Goal: Task Accomplishment & Management: Manage account settings

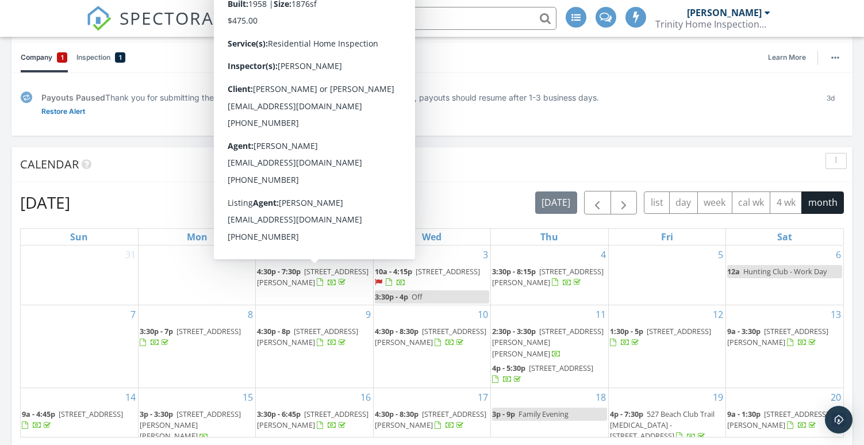
scroll to position [118, 0]
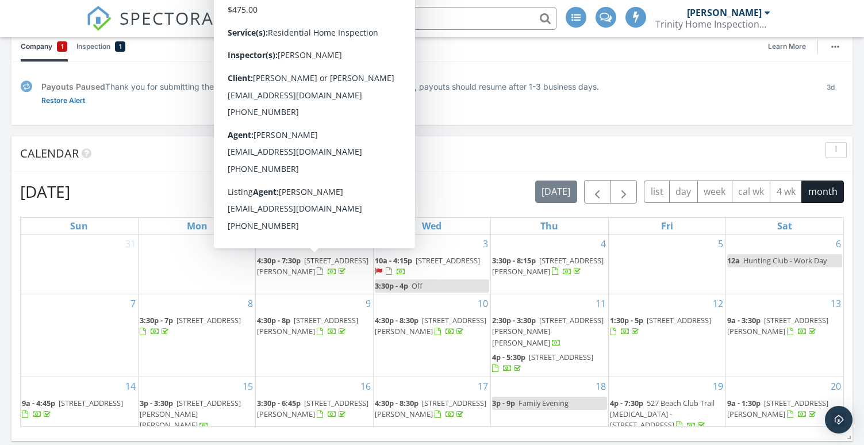
click at [479, 118] on div "Payouts Paused Thank you for submitting the required information. Stripe is rev…" at bounding box center [431, 93] width 841 height 63
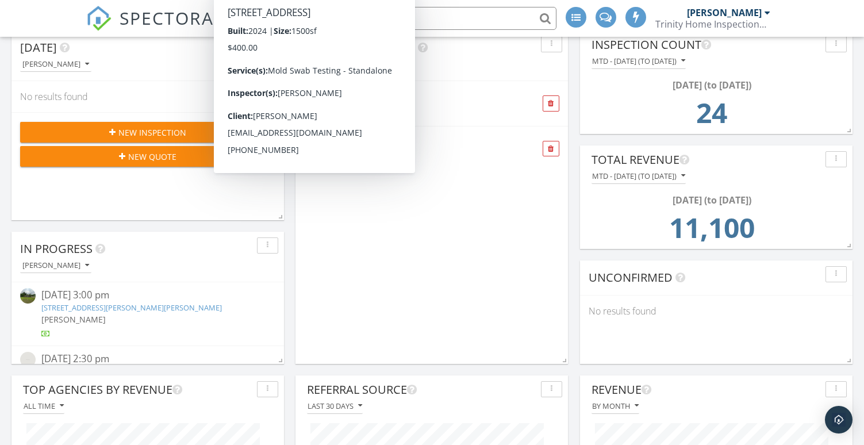
scroll to position [544, 0]
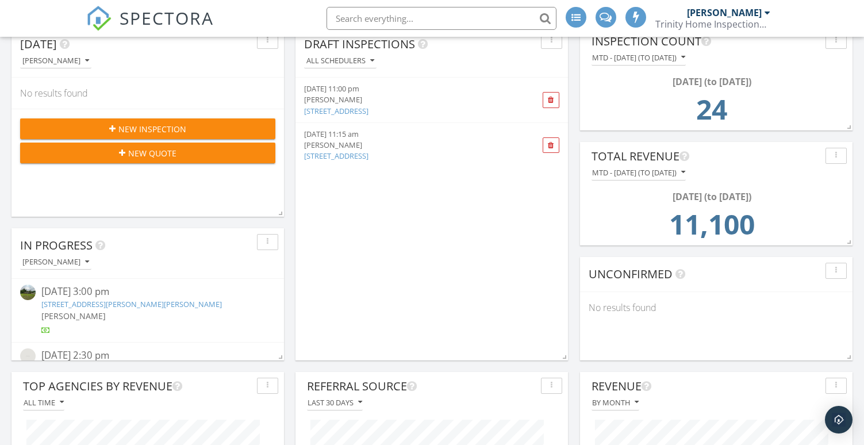
click at [388, 264] on div "Draft Inspections All schedulers 09/24/25 11:00 pm Matt Cameron 5619 1st St, Sa…" at bounding box center [431, 193] width 272 height 333
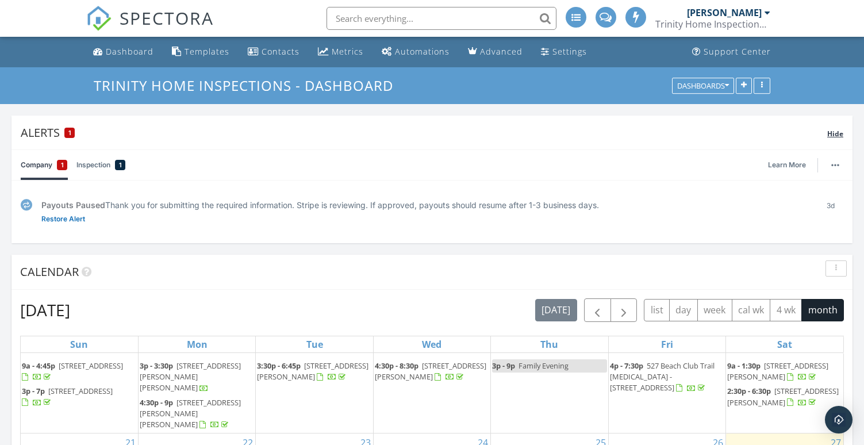
scroll to position [0, 0]
click at [610, 24] on div at bounding box center [605, 17] width 21 height 21
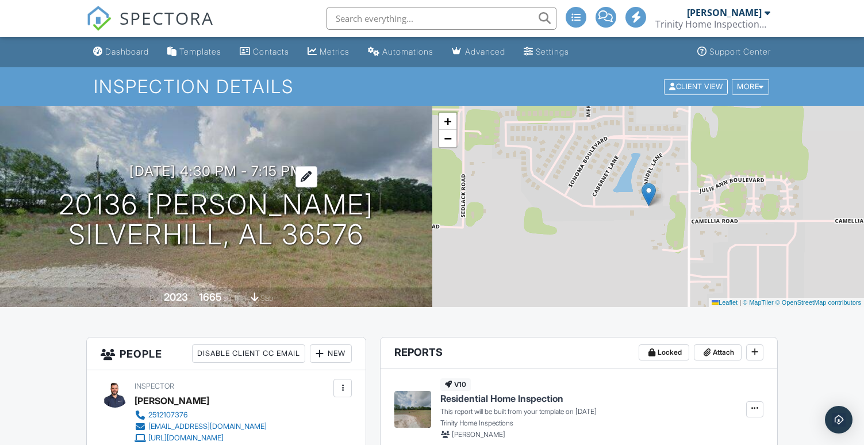
click at [317, 171] on div at bounding box center [306, 176] width 22 height 21
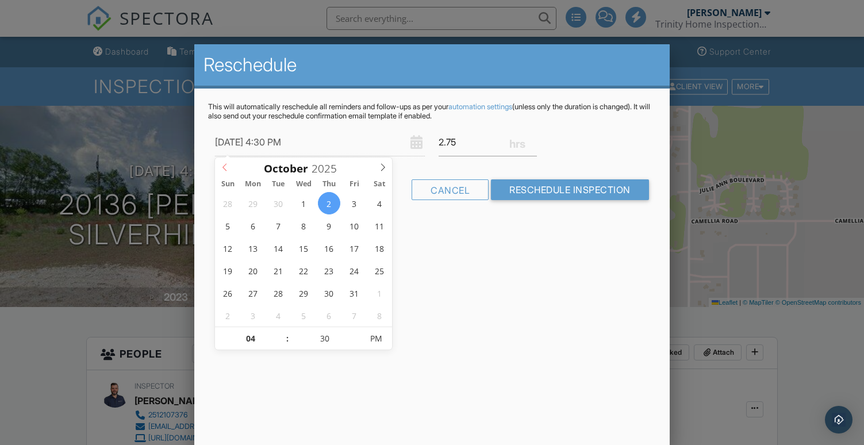
click at [225, 168] on icon at bounding box center [225, 167] width 8 height 8
type input "09/29/2025 3:30 PM"
type input "03"
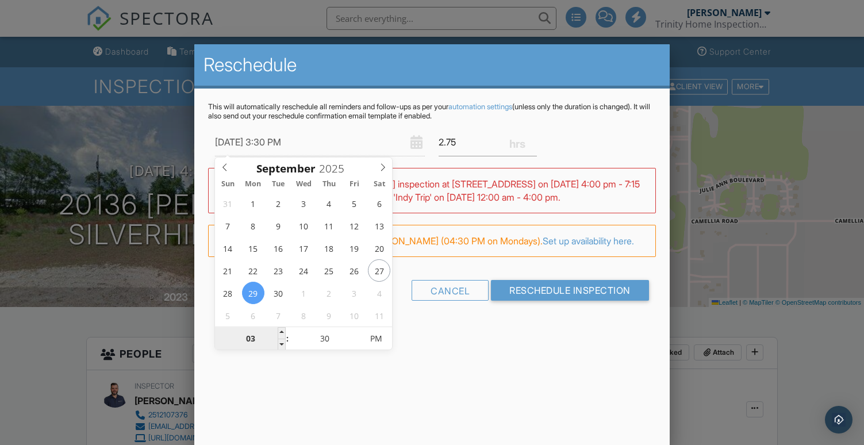
click at [252, 337] on input "03" at bounding box center [250, 339] width 71 height 23
type input "09/29/2025 4:30 PM"
type input "04"
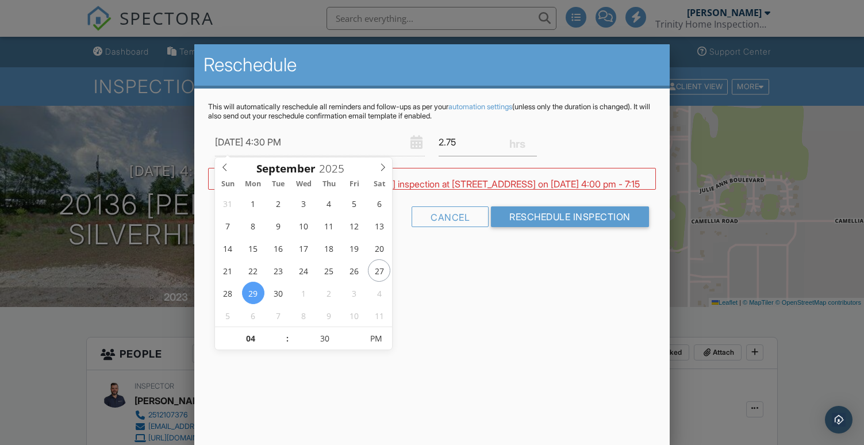
click at [463, 357] on div "Reschedule This will automatically reschedule all reminders and follow-ups as p…" at bounding box center [431, 245] width 475 height 402
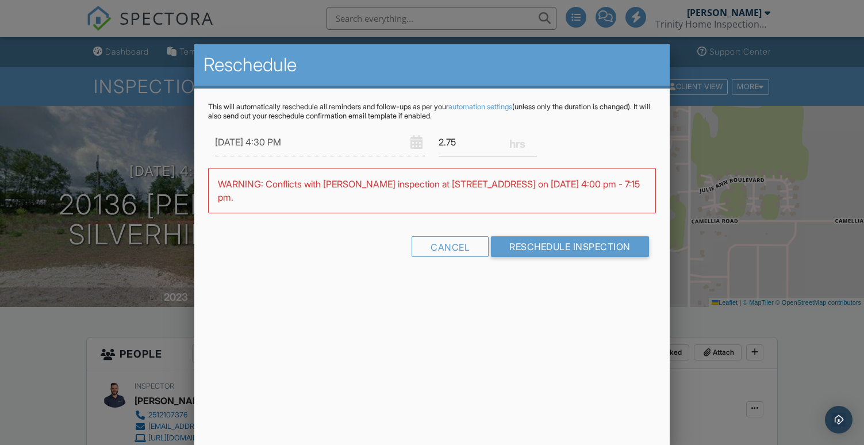
click at [287, 144] on input "09/29/2025 4:30 PM" at bounding box center [320, 142] width 210 height 28
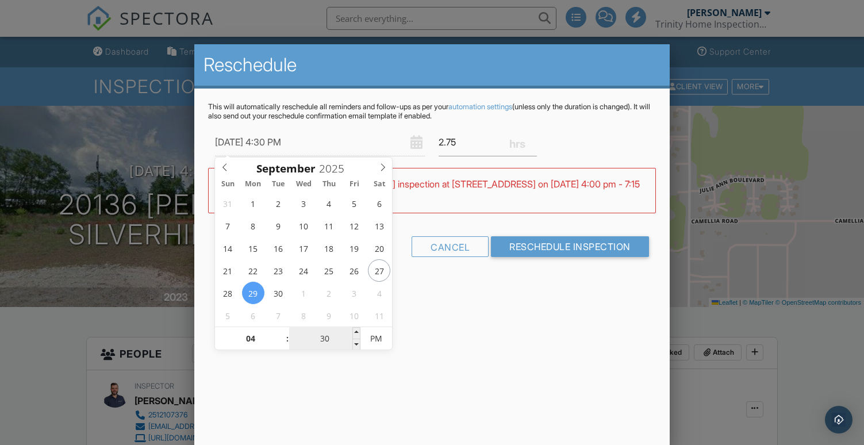
click at [325, 343] on input "30" at bounding box center [324, 339] width 71 height 23
type input "09/29/2025 4:00 PM"
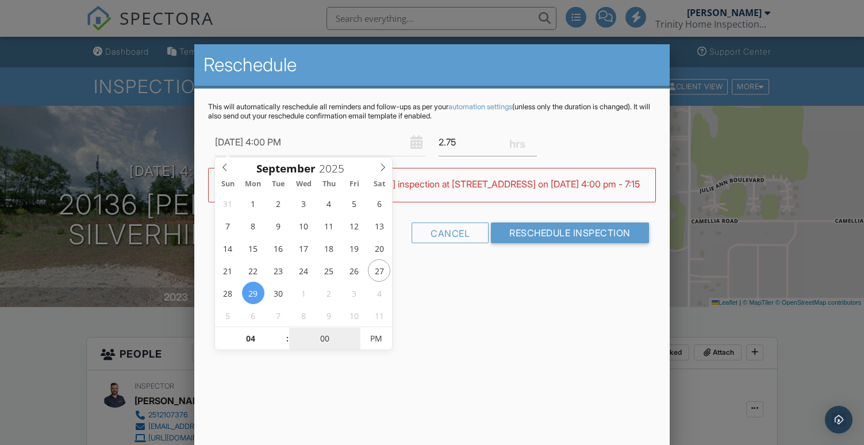
type input "00"
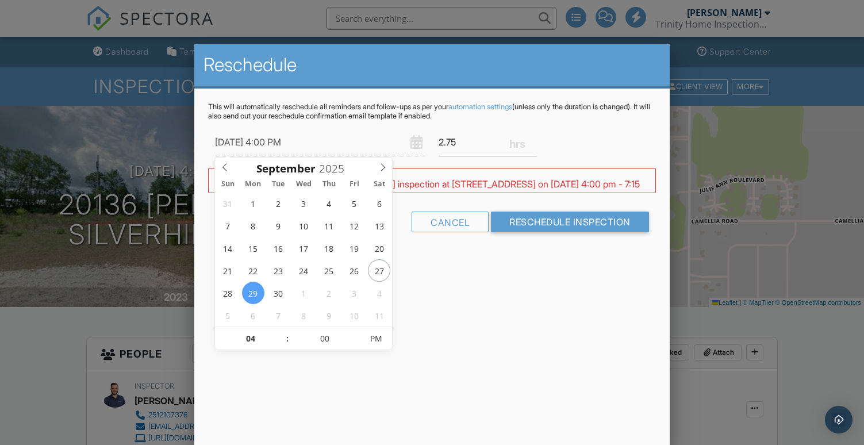
click at [422, 343] on div "Reschedule This will automatically reschedule all reminders and follow-ups as p…" at bounding box center [431, 245] width 475 height 402
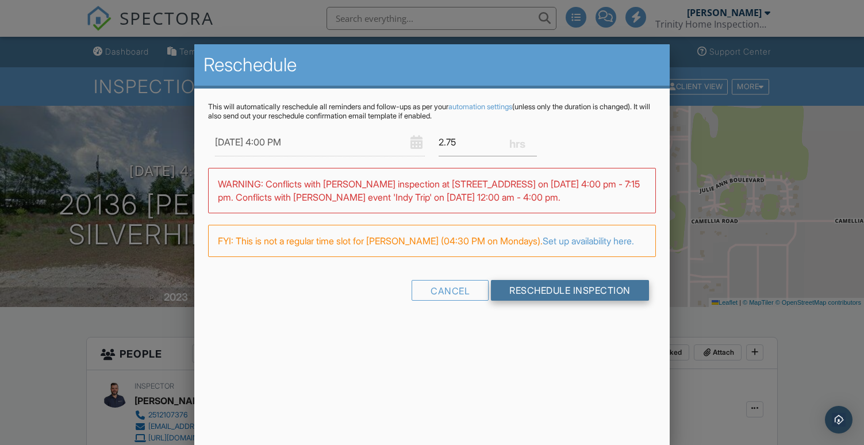
click at [546, 301] on input "Reschedule Inspection" at bounding box center [570, 290] width 158 height 21
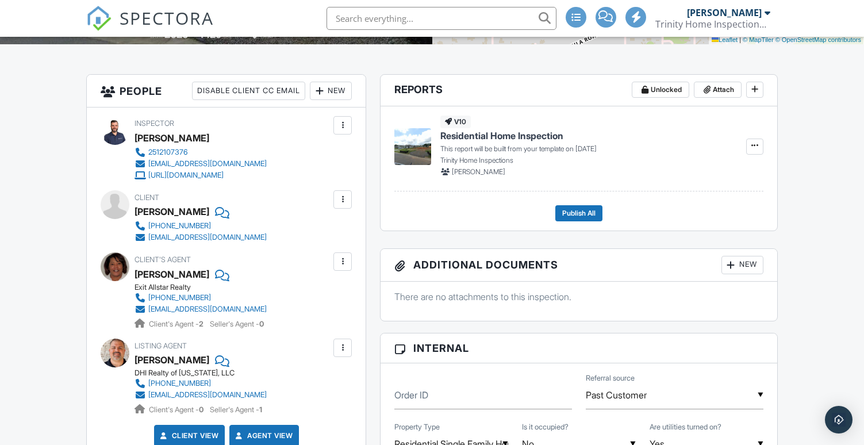
scroll to position [271, 0]
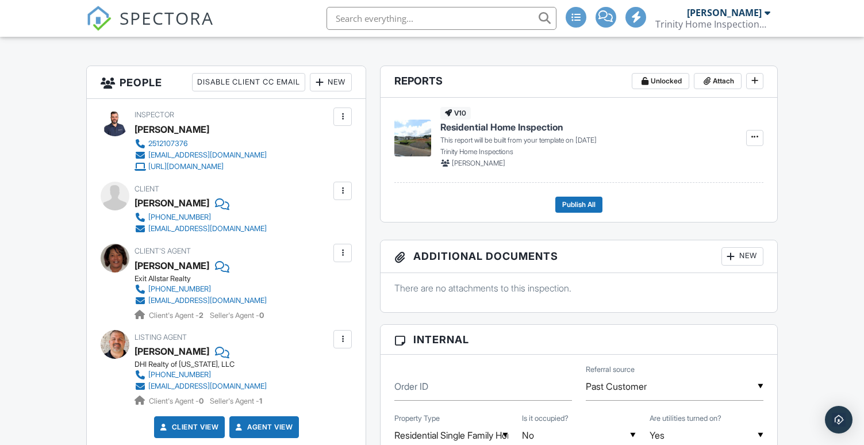
click at [226, 204] on div at bounding box center [220, 202] width 11 height 17
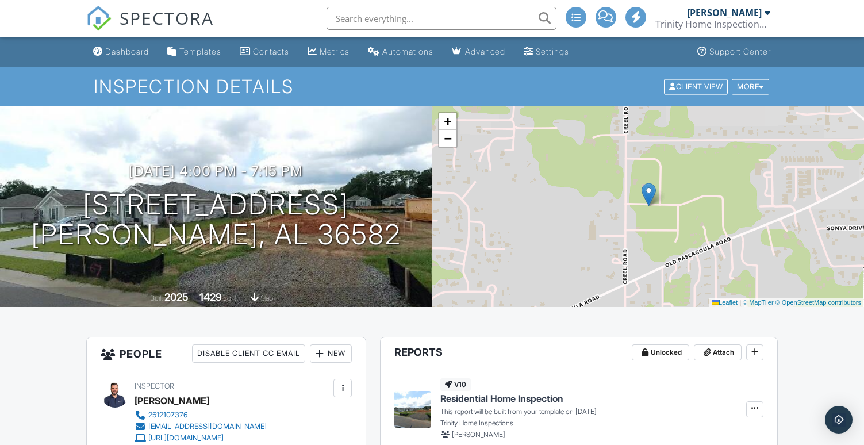
scroll to position [0, 0]
click at [317, 168] on div at bounding box center [306, 176] width 22 height 21
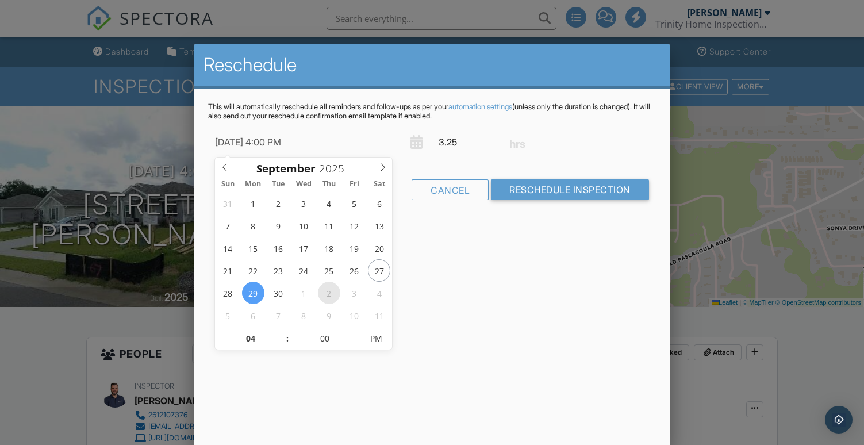
type input "10/02/2025 4:00 PM"
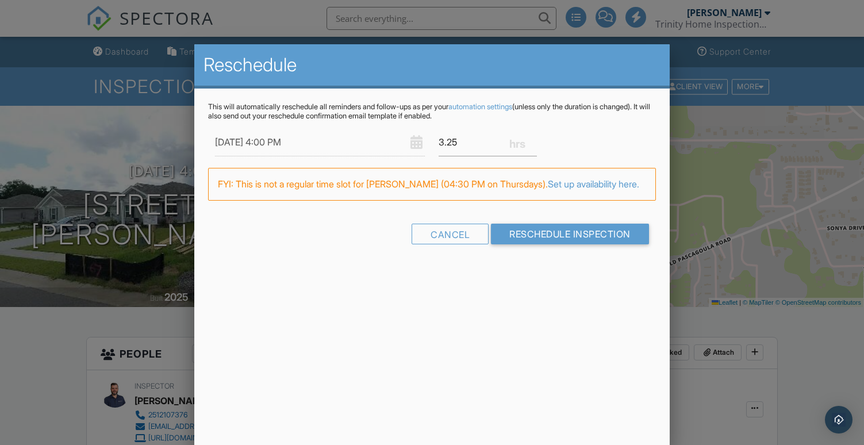
click at [381, 115] on p "This will automatically reschedule all reminders and follow-ups as per your aut…" at bounding box center [432, 111] width 448 height 18
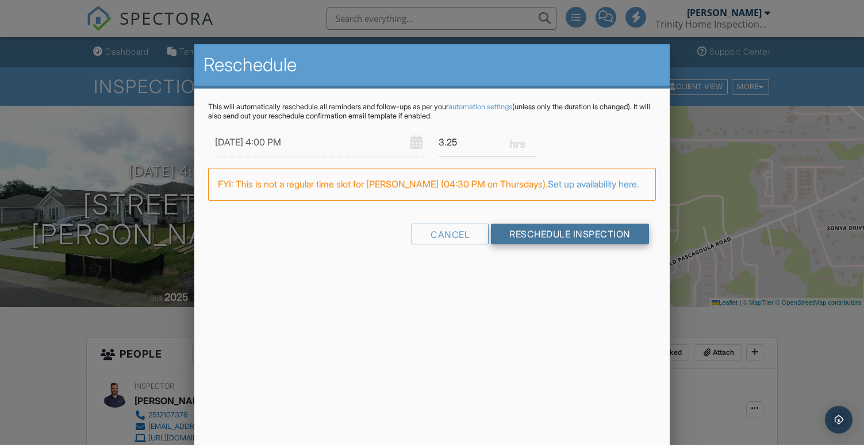
click at [522, 242] on input "Reschedule Inspection" at bounding box center [570, 234] width 158 height 21
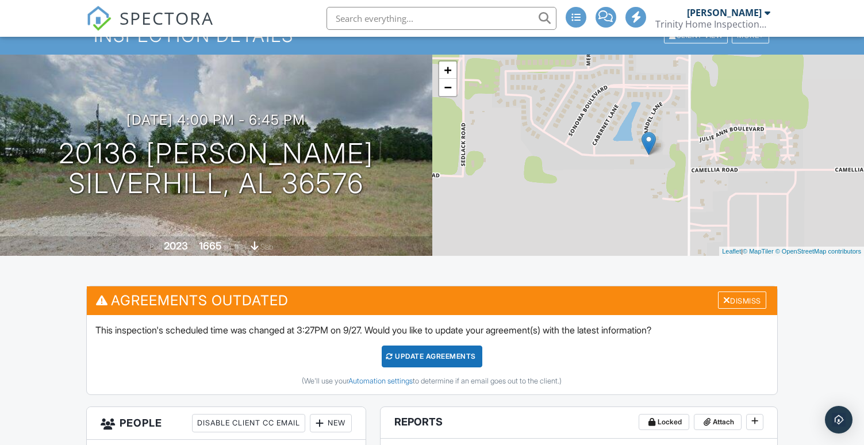
scroll to position [32, 0]
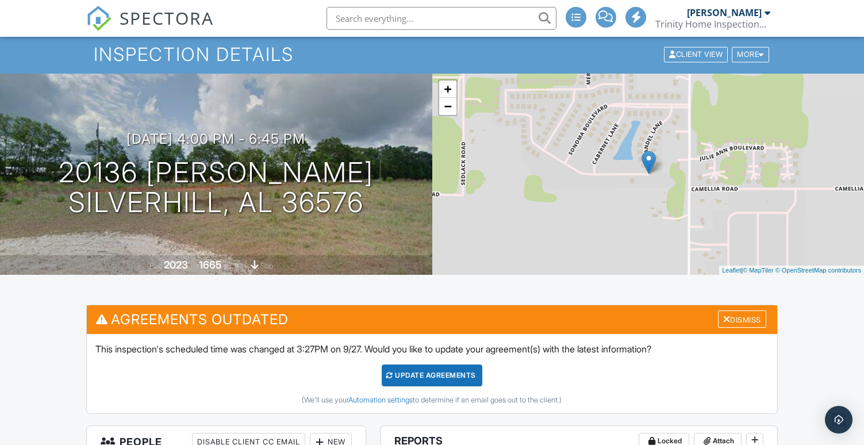
click at [432, 375] on div "Update Agreements" at bounding box center [432, 375] width 101 height 22
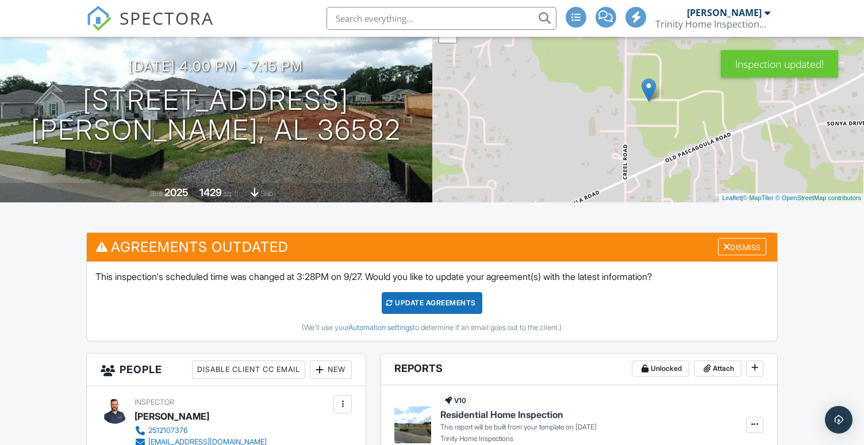
scroll to position [96, 0]
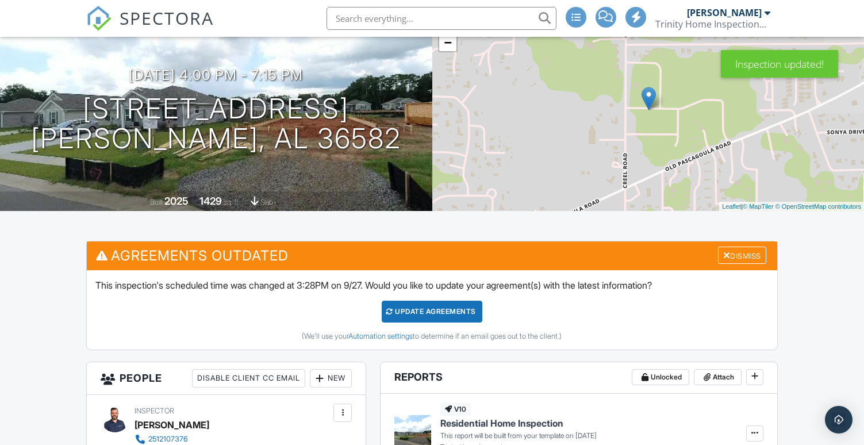
click at [433, 302] on div "Update Agreements" at bounding box center [432, 312] width 101 height 22
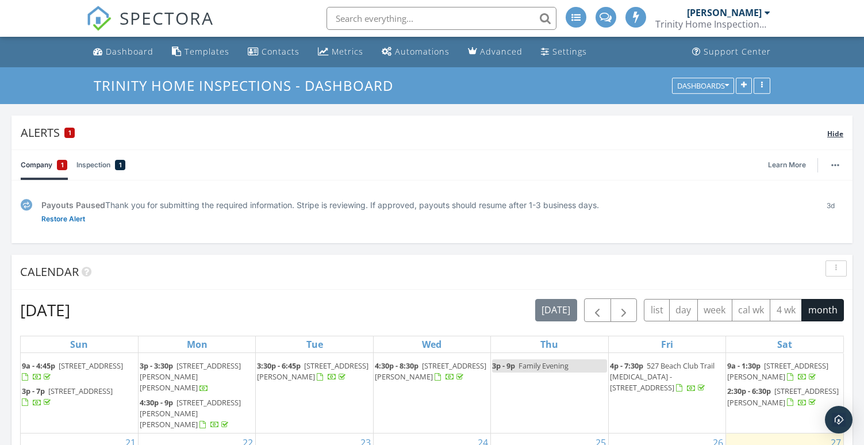
click at [837, 124] on div "Alerts 1 Hide" at bounding box center [431, 133] width 841 height 34
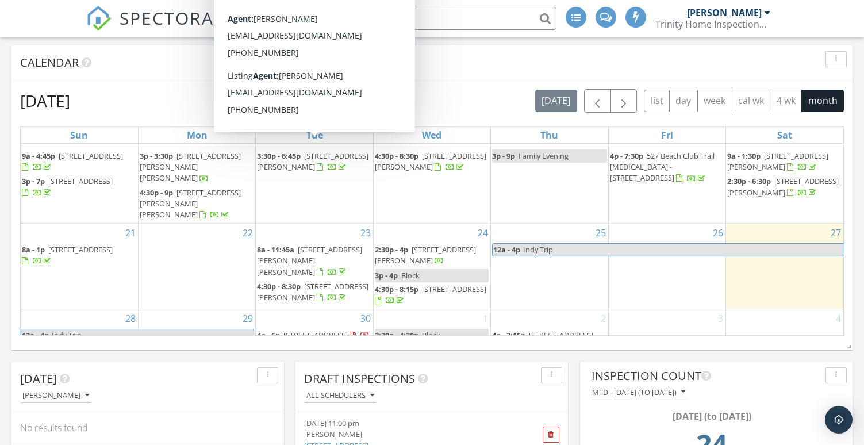
scroll to position [156, 0]
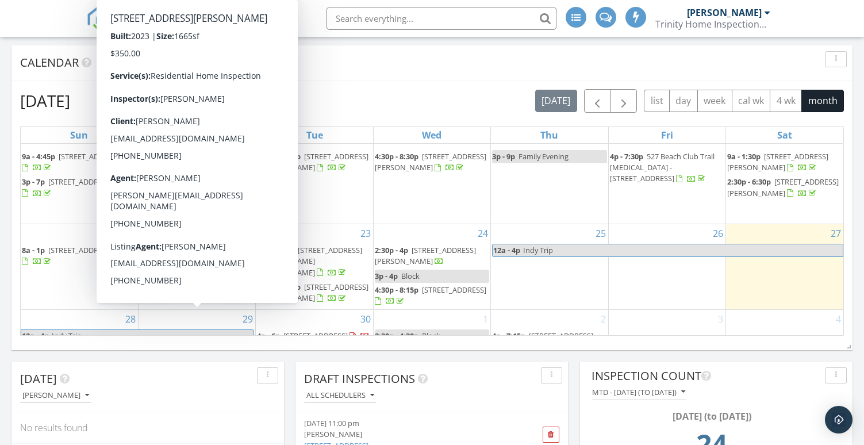
click at [226, 344] on span "[STREET_ADDRESS][PERSON_NAME]" at bounding box center [190, 354] width 101 height 21
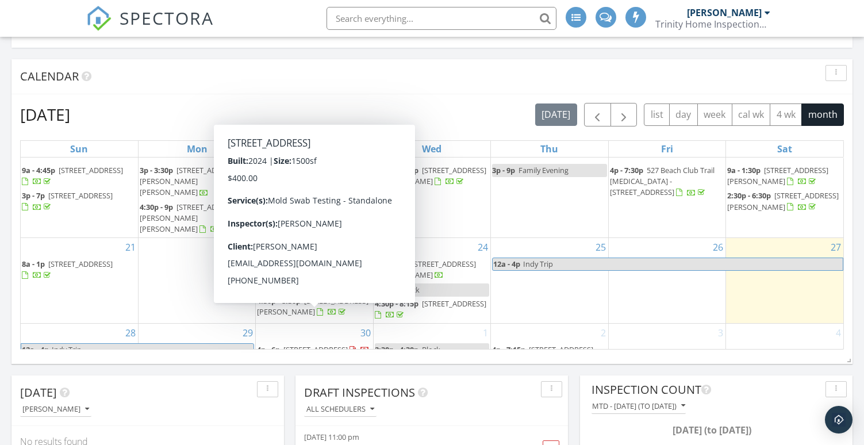
scroll to position [210, 0]
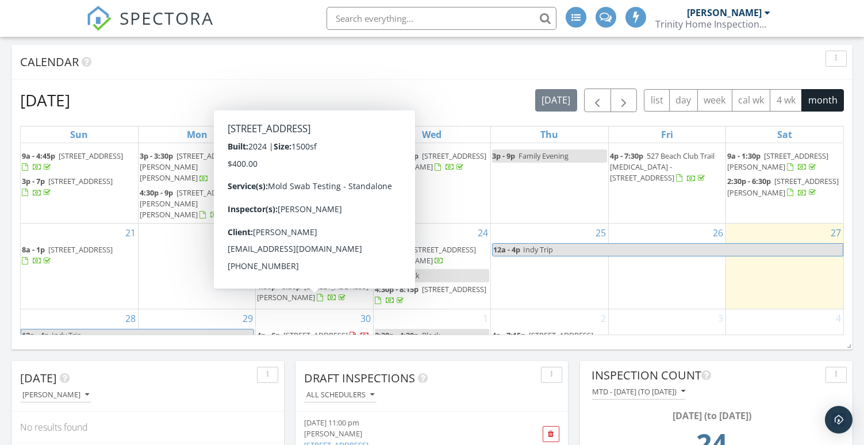
click at [364, 345] on div "Calendar [DATE] [DATE] list day week cal wk 4 wk month Sun Mon Tue Wed Thu Fri …" at bounding box center [431, 197] width 841 height 305
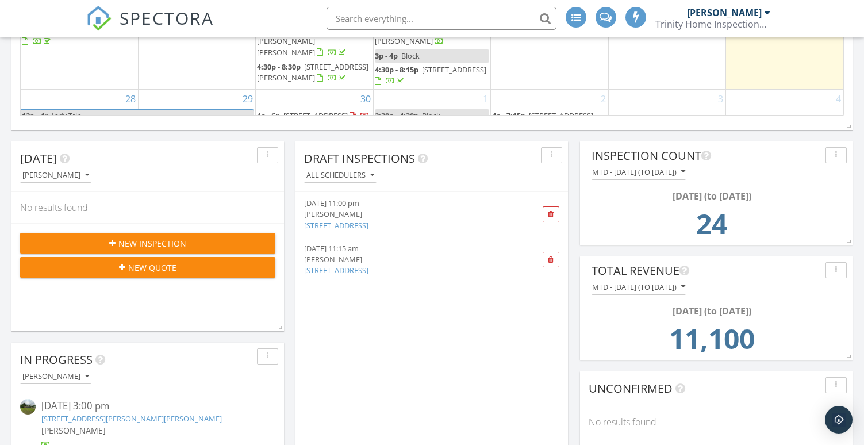
scroll to position [430, 0]
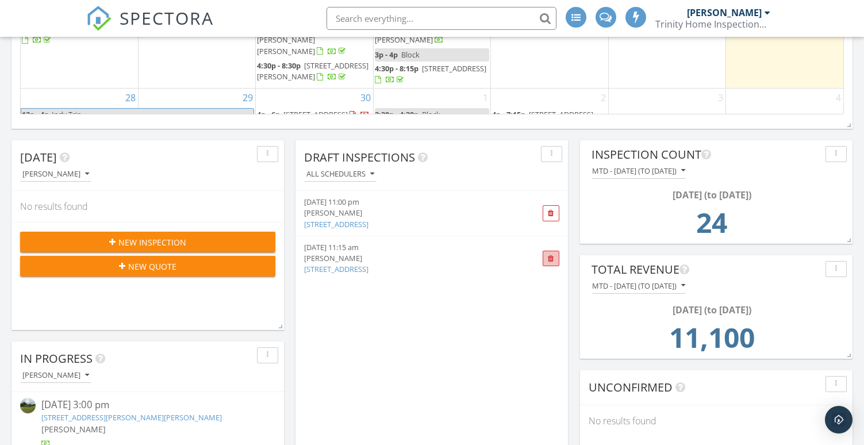
click at [553, 258] on span at bounding box center [551, 258] width 6 height 7
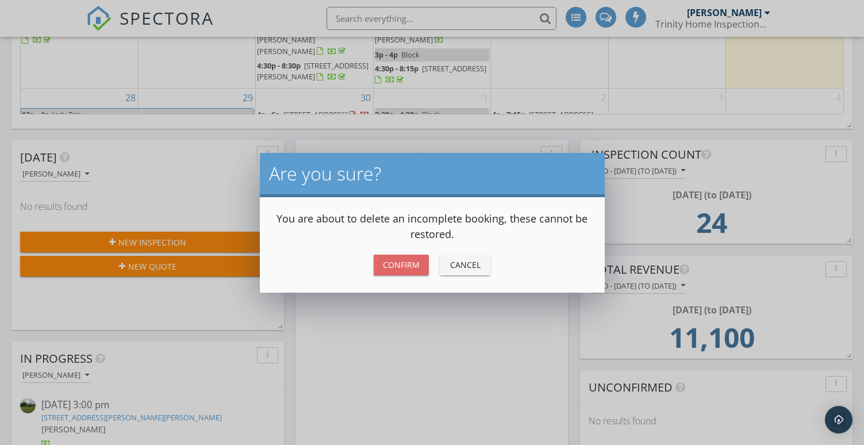
click at [398, 267] on div "Confirm" at bounding box center [401, 265] width 37 height 12
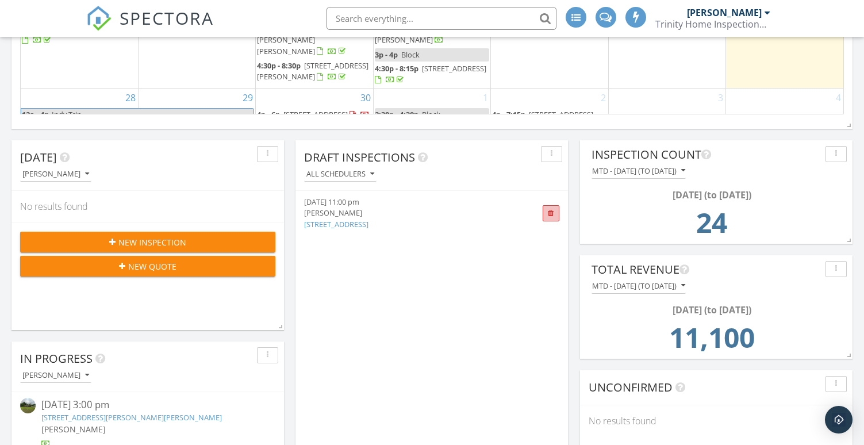
click at [548, 215] on span at bounding box center [551, 213] width 6 height 7
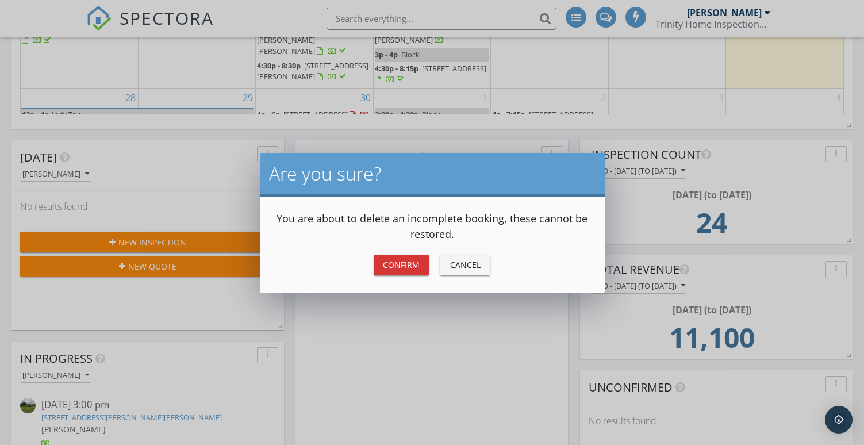
click at [410, 260] on div "Confirm" at bounding box center [401, 265] width 37 height 12
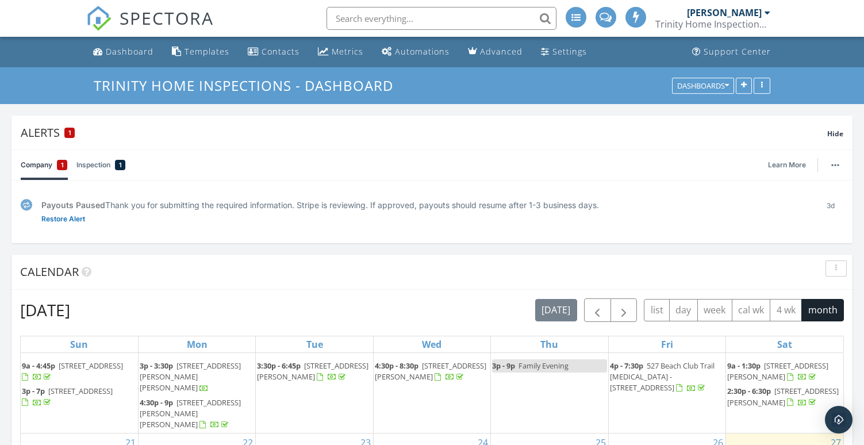
scroll to position [-1, 0]
click at [832, 132] on span "Hide" at bounding box center [835, 134] width 16 height 10
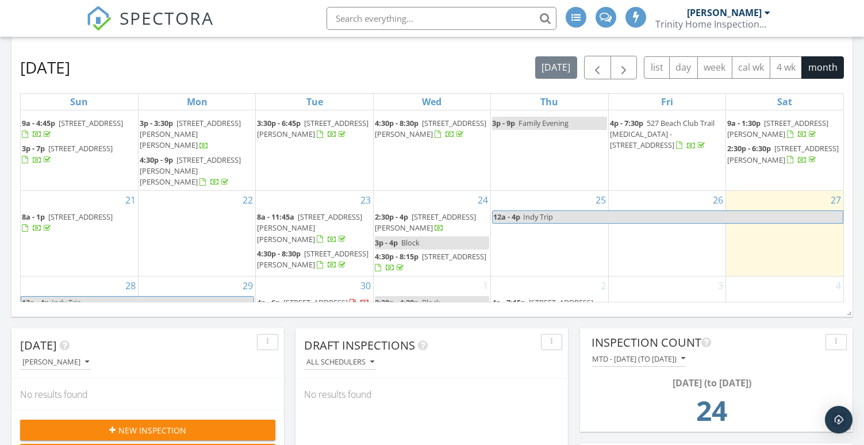
scroll to position [130, 0]
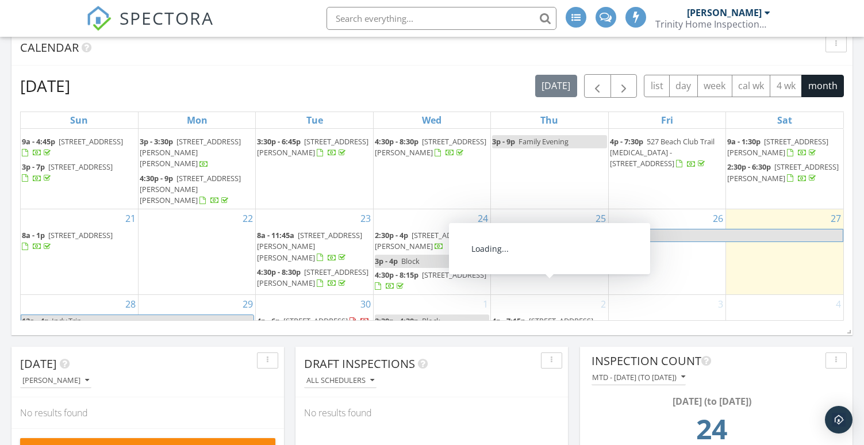
click at [512, 315] on span "[STREET_ADDRESS][PERSON_NAME]" at bounding box center [542, 325] width 101 height 21
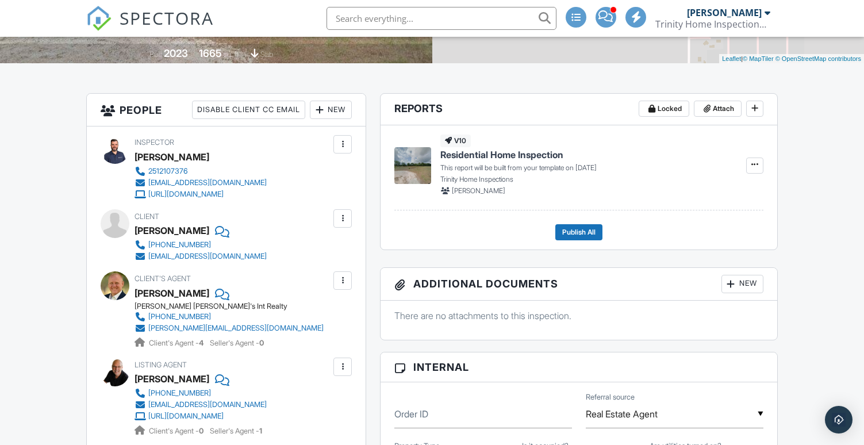
scroll to position [244, 0]
click at [215, 229] on div at bounding box center [220, 229] width 11 height 17
click at [215, 286] on div at bounding box center [220, 292] width 11 height 17
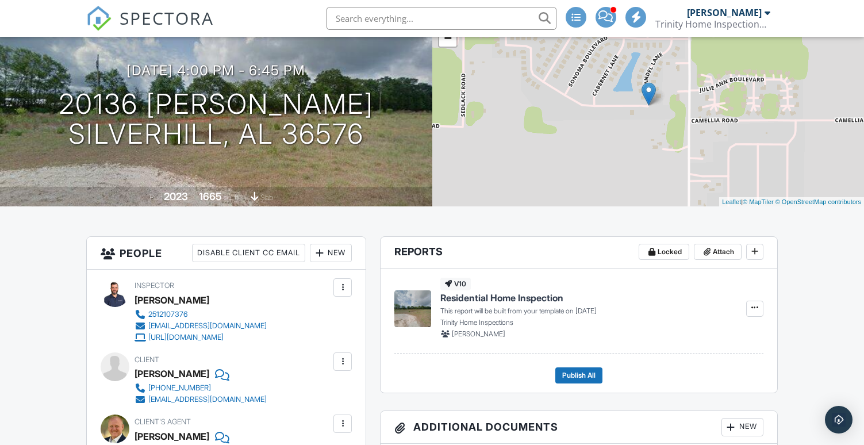
scroll to position [95, 0]
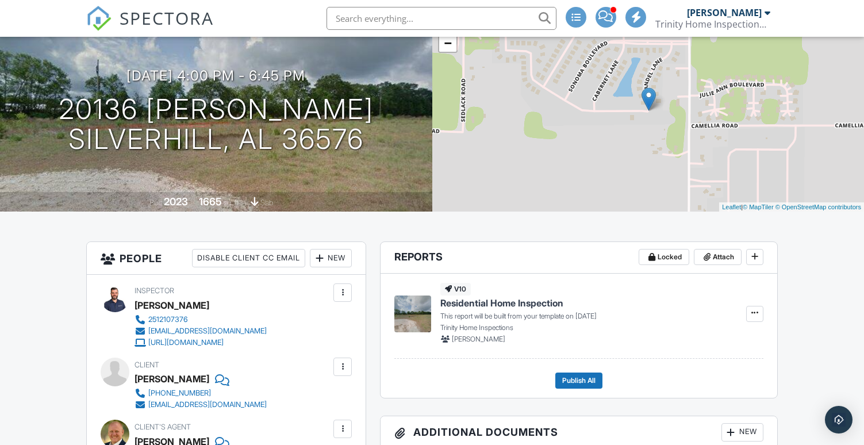
click at [247, 66] on div "09/29/2025 4:00 pm - 6:45 pm 20136 Zinfandel Ln Silverhill, AL 36576 Built 2023…" at bounding box center [216, 110] width 432 height 201
click at [319, 75] on div at bounding box center [309, 81] width 22 height 21
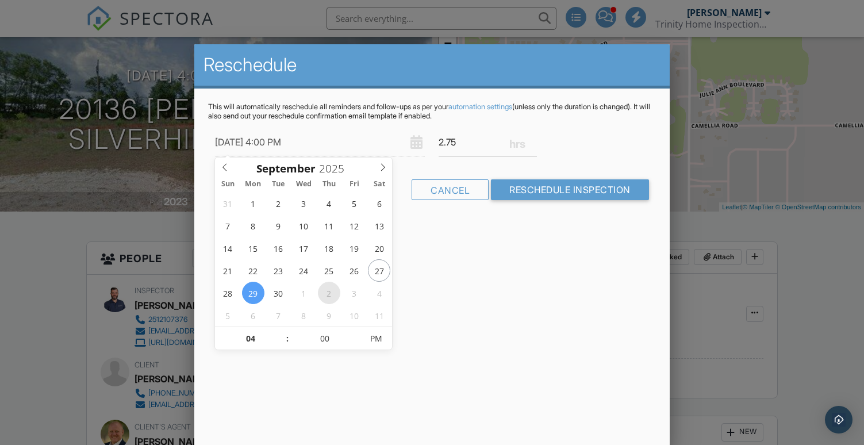
type input "10/02/2025 4:00 PM"
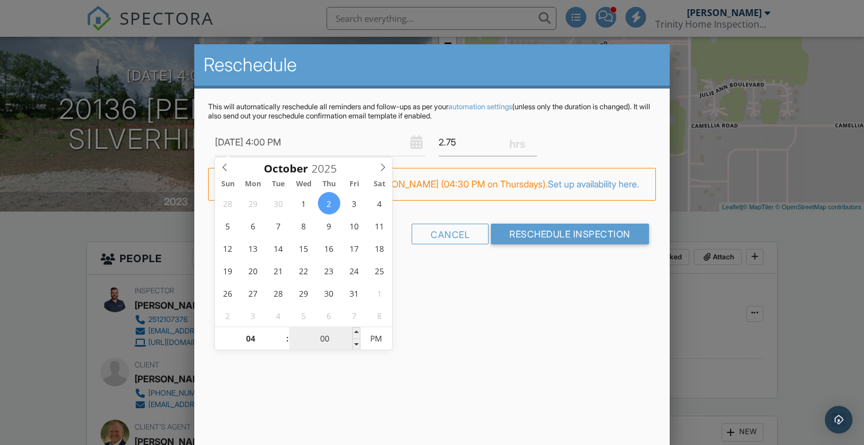
click at [328, 340] on input "00" at bounding box center [324, 339] width 71 height 23
click at [338, 339] on input "00" at bounding box center [324, 339] width 71 height 23
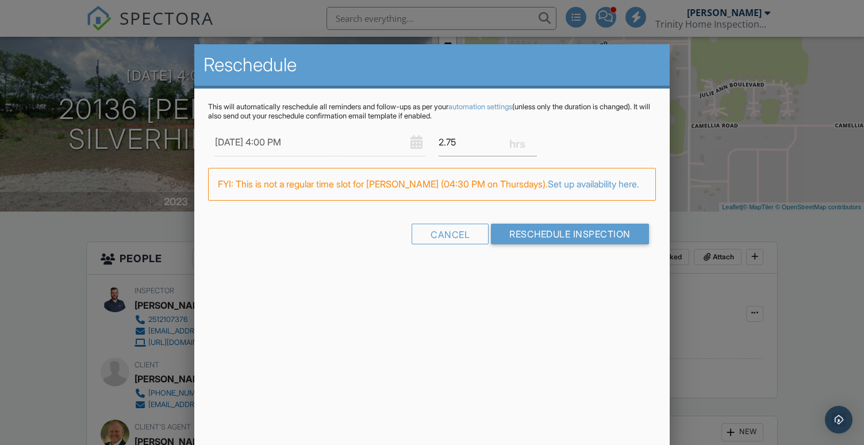
click at [469, 200] on div "FYI: This is not a regular time slot for Matt Cameron (04:30 PM on Thursdays). …" at bounding box center [432, 184] width 448 height 32
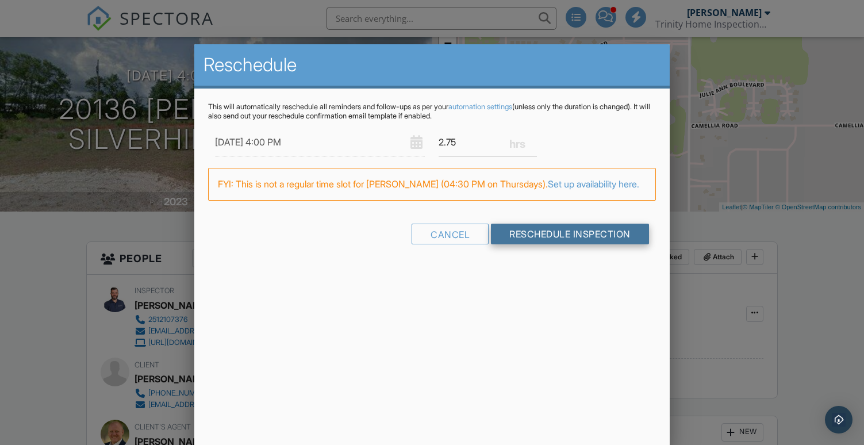
click at [526, 244] on input "Reschedule Inspection" at bounding box center [570, 234] width 158 height 21
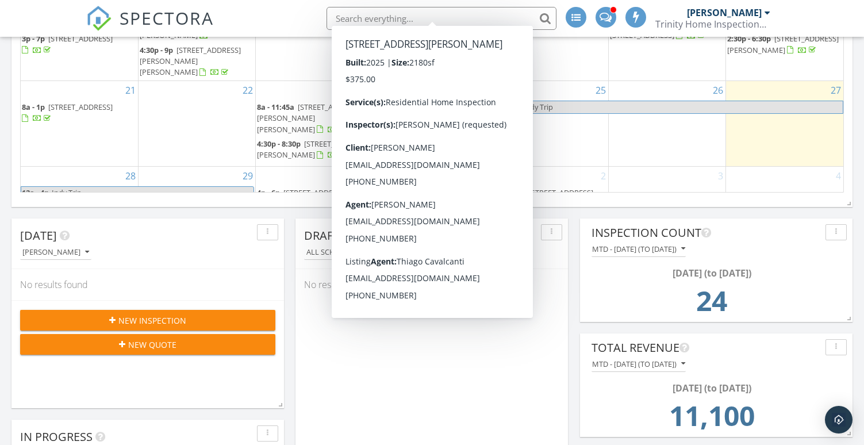
scroll to position [353, 0]
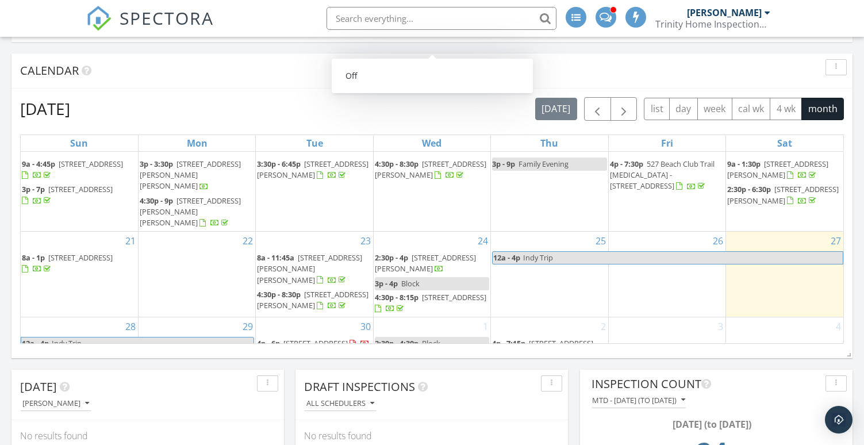
scroll to position [156, 0]
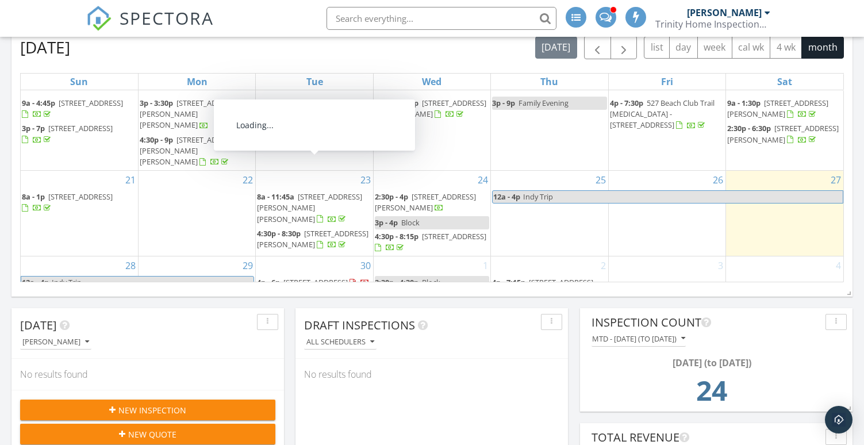
scroll to position [265, 0]
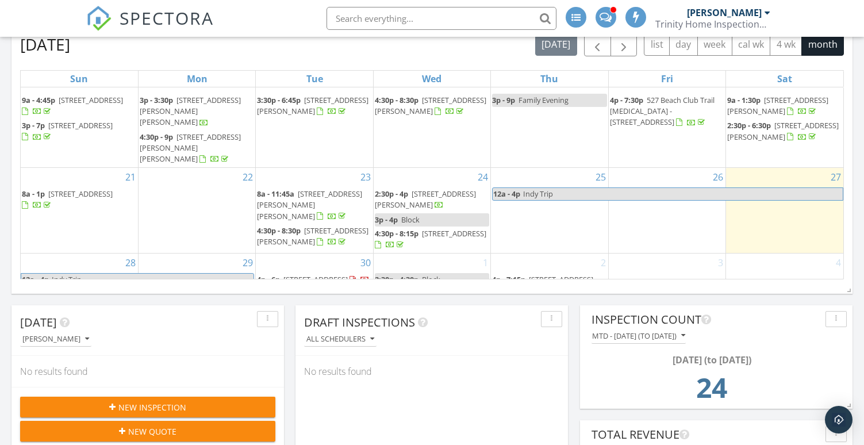
click at [502, 274] on span "7829 Oakmont Dr N, Theodore 36582" at bounding box center [542, 284] width 101 height 21
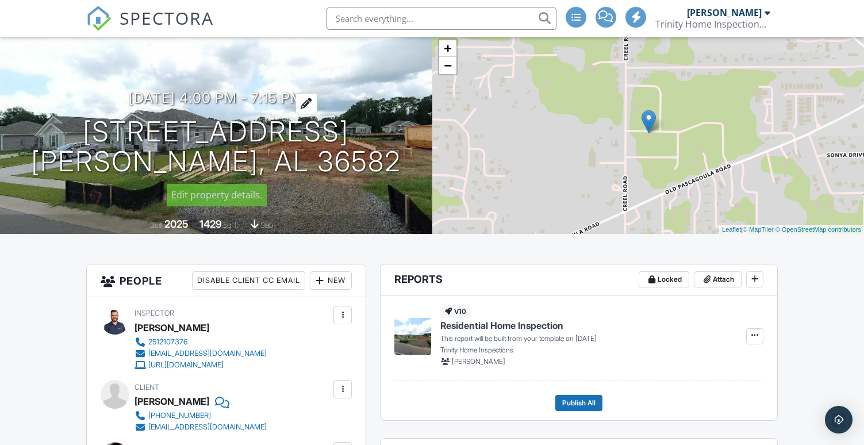
scroll to position [71, 0]
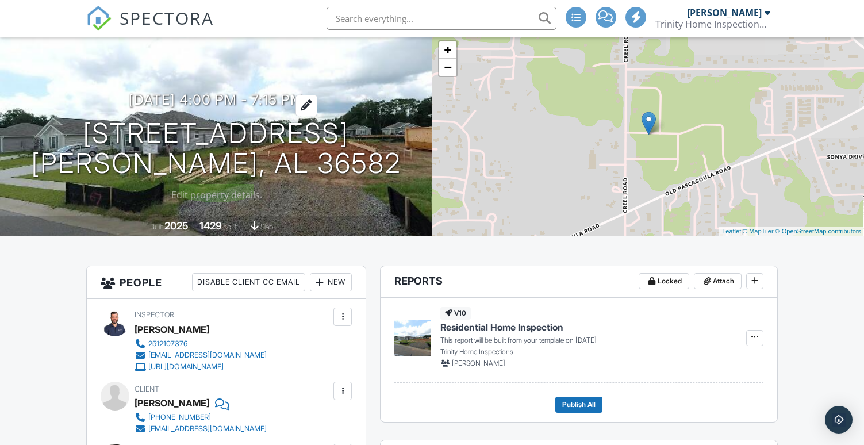
click at [234, 100] on h3 "[DATE] 4:00 pm - 7:15 pm" at bounding box center [216, 100] width 174 height 16
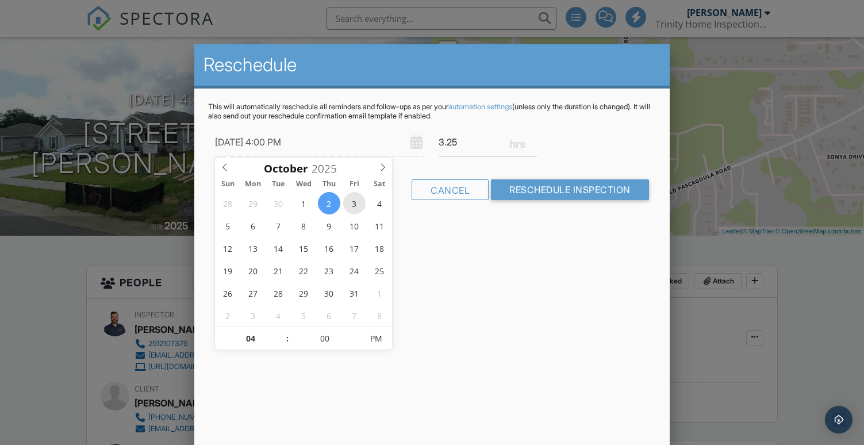
type input "[DATE] 4:00 PM"
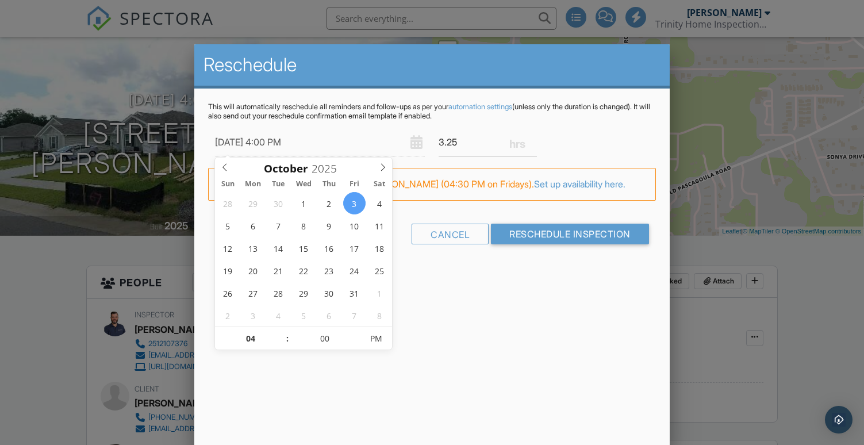
click at [487, 161] on form "[DATE] 4:00 PM 3.25 Warning: this date/time is in the past. FYI: This is not a …" at bounding box center [432, 190] width 448 height 124
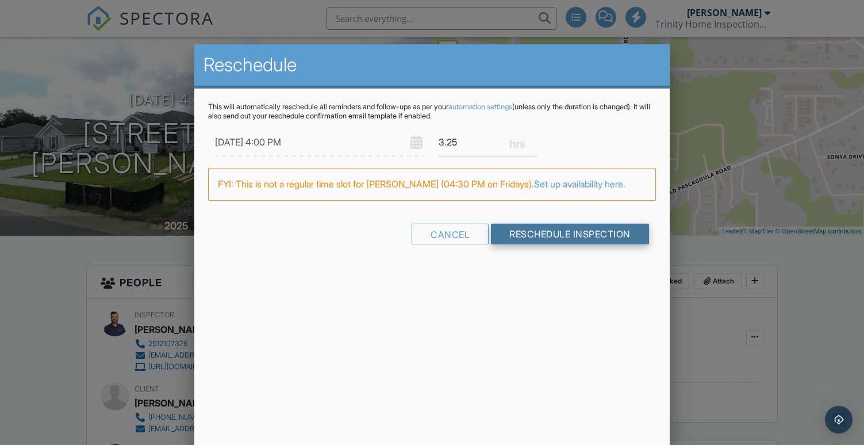
click at [525, 234] on input "Reschedule Inspection" at bounding box center [570, 234] width 158 height 21
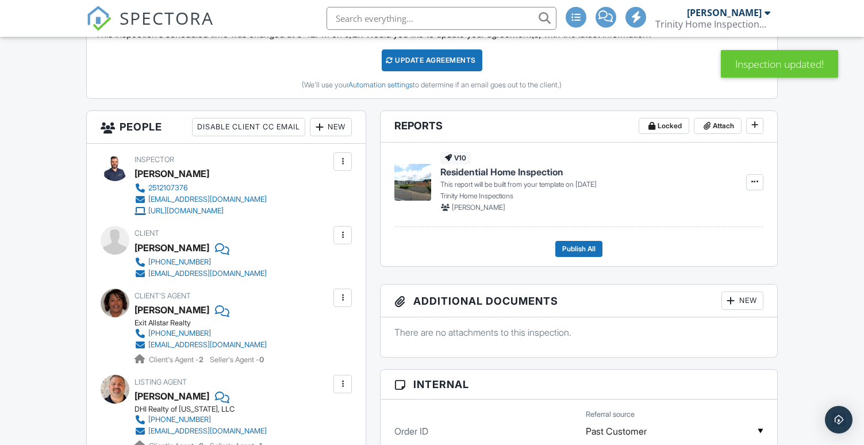
scroll to position [325, 0]
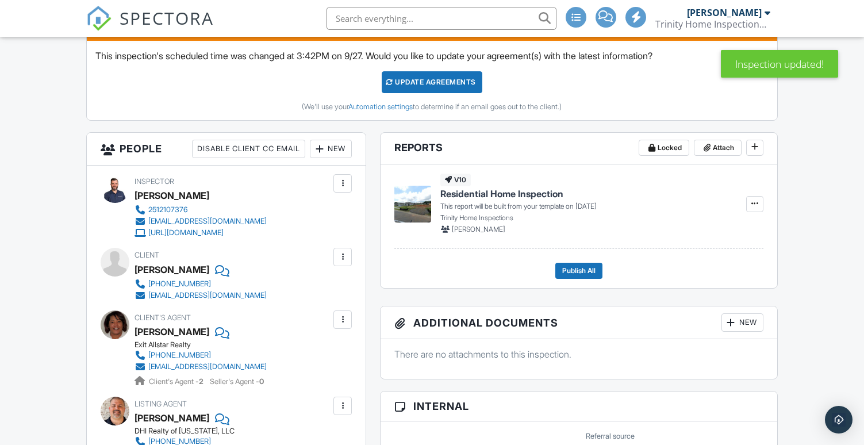
click at [463, 82] on div "Update Agreements" at bounding box center [432, 82] width 101 height 22
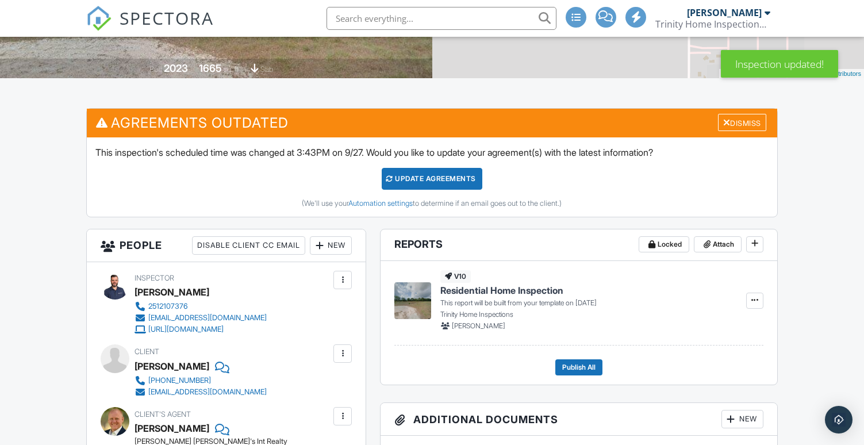
scroll to position [138, 0]
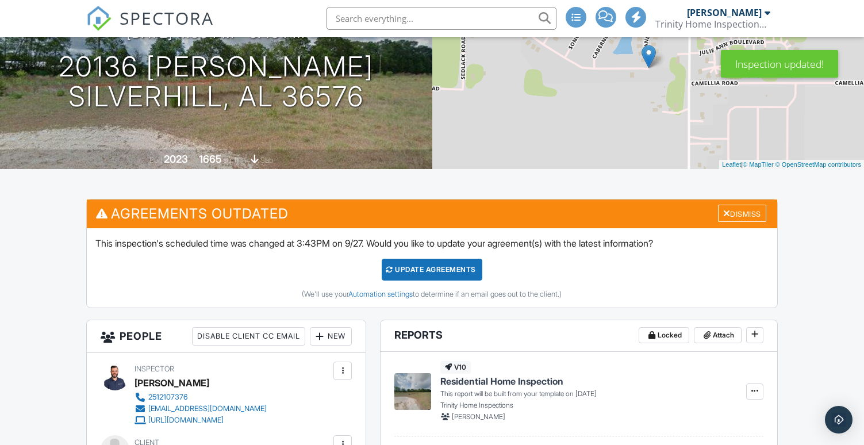
click at [424, 266] on div "Update Agreements" at bounding box center [432, 270] width 101 height 22
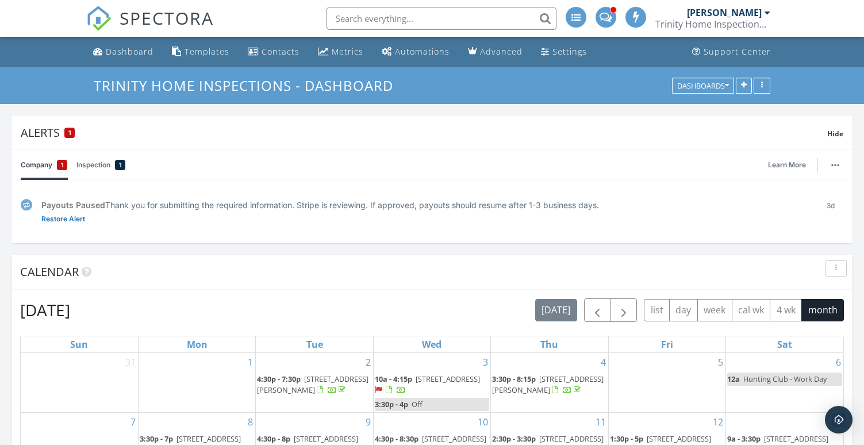
click at [610, 17] on span at bounding box center [605, 16] width 12 height 10
click at [608, 16] on span at bounding box center [605, 16] width 12 height 10
click at [611, 17] on span at bounding box center [605, 16] width 12 height 10
click at [182, 17] on span "SPECTORA" at bounding box center [167, 18] width 94 height 24
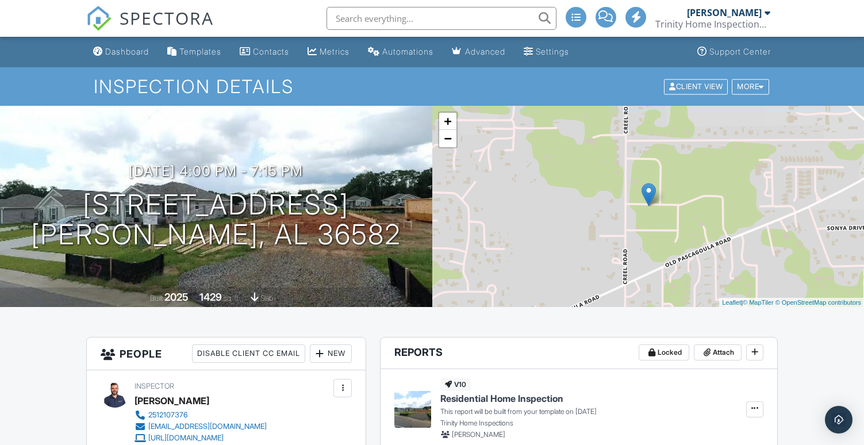
click at [187, 14] on span "SPECTORA" at bounding box center [167, 18] width 94 height 24
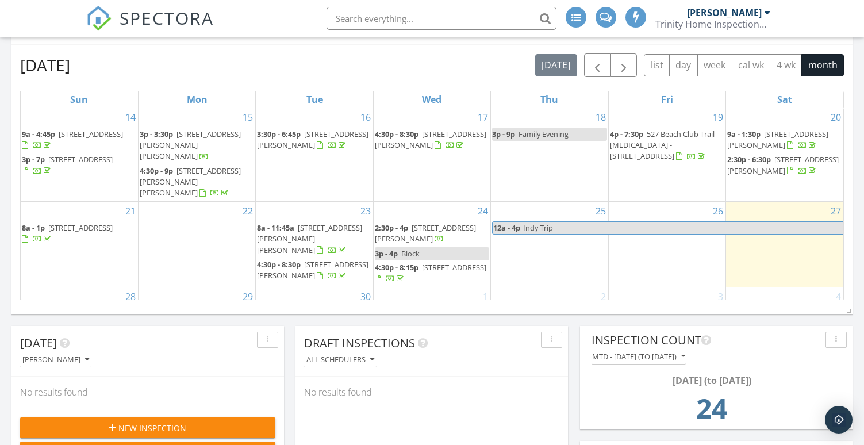
scroll to position [142, 0]
drag, startPoint x: 608, startPoint y: 273, endPoint x: 490, endPoint y: 280, distance: 118.0
click at [514, 309] on span "20136 Zinfandel Ln, Silverhill 36576" at bounding box center [542, 319] width 101 height 21
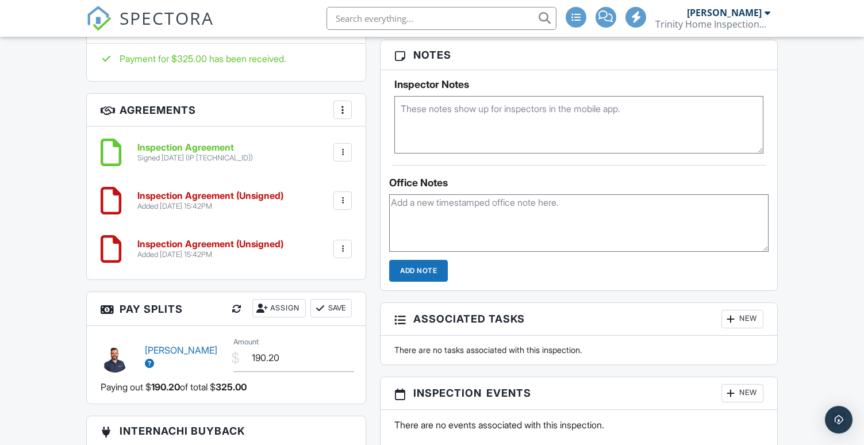
scroll to position [865, 0]
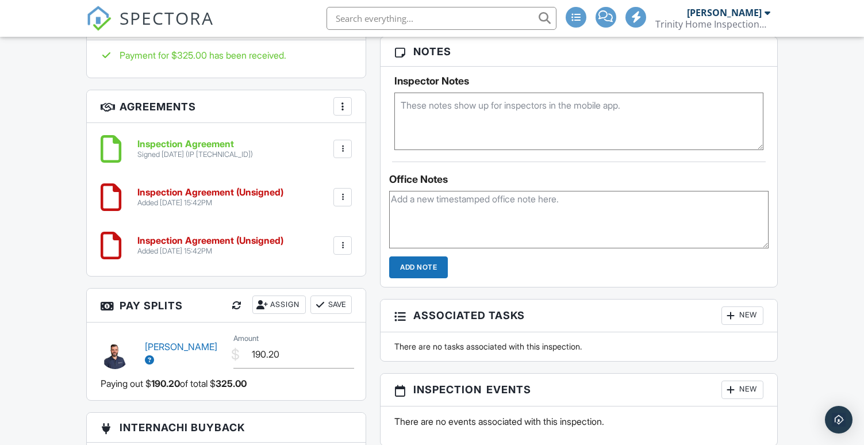
click at [337, 195] on div at bounding box center [342, 196] width 11 height 11
click at [316, 230] on li "Edit" at bounding box center [312, 228] width 66 height 29
click at [348, 244] on div at bounding box center [342, 245] width 11 height 11
click at [330, 264] on li "Edit" at bounding box center [312, 277] width 66 height 29
click at [342, 245] on div at bounding box center [342, 245] width 11 height 11
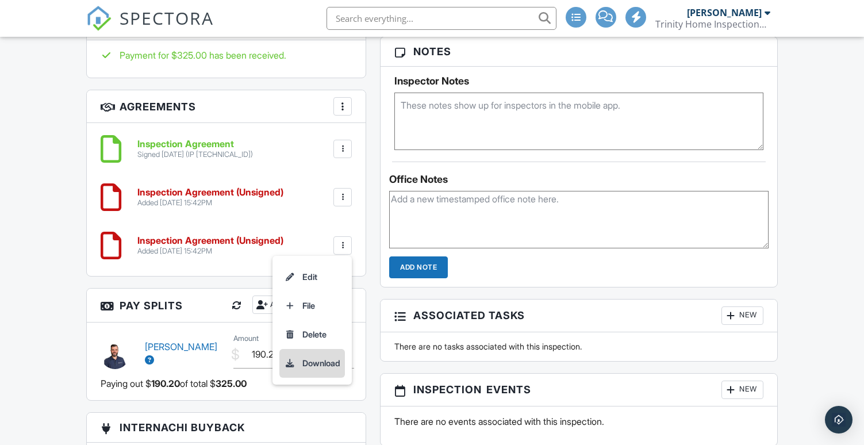
click at [333, 365] on li "Download" at bounding box center [312, 363] width 66 height 29
click at [347, 250] on div at bounding box center [342, 245] width 18 height 18
click at [319, 332] on li "Delete" at bounding box center [312, 334] width 66 height 29
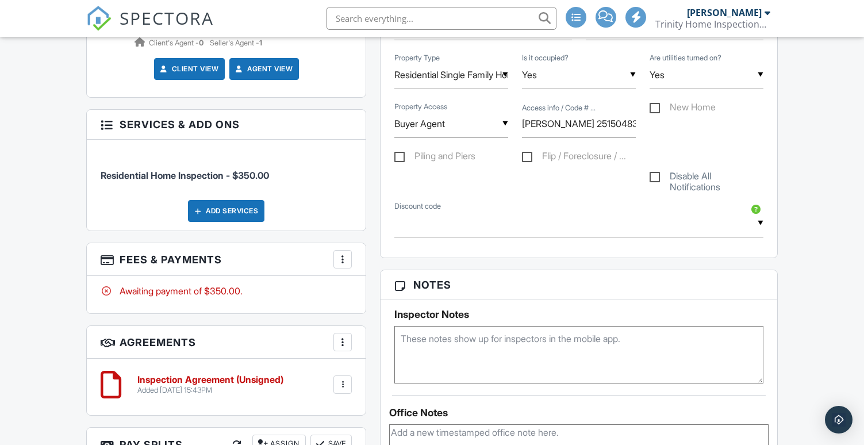
scroll to position [641, 0]
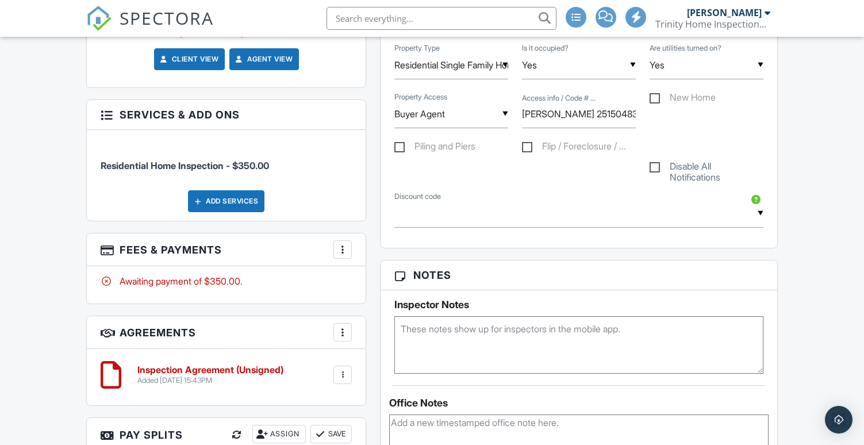
click at [343, 259] on div "More" at bounding box center [342, 249] width 18 height 18
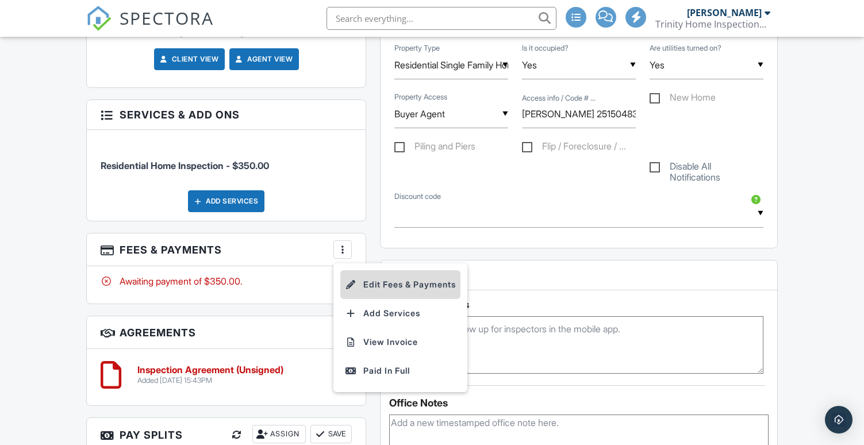
click at [392, 295] on li "Edit Fees & Payments" at bounding box center [400, 284] width 120 height 29
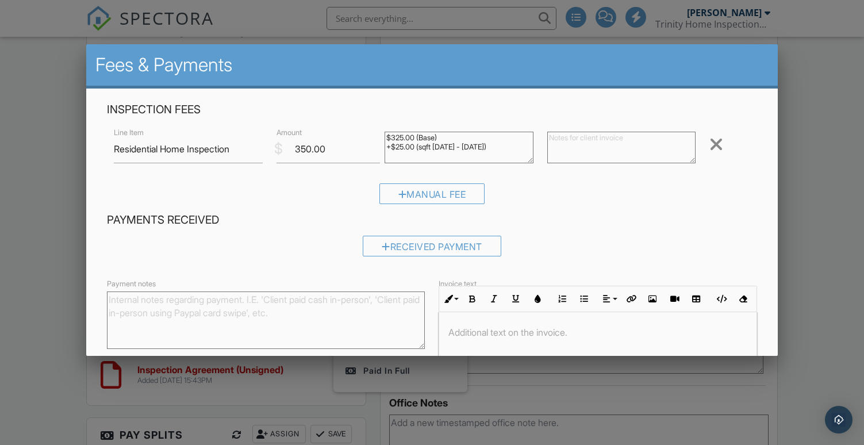
click at [564, 153] on textarea at bounding box center [621, 148] width 149 height 32
type textarea "$25 Pastor Discount"
click at [342, 153] on input "350.00" at bounding box center [327, 149] width 103 height 28
type input "325"
click at [575, 182] on div "Inspection Fees Line Item Residential Home Inspection $ Amount 325 $325.00 (Bas…" at bounding box center [431, 157] width 663 height 110
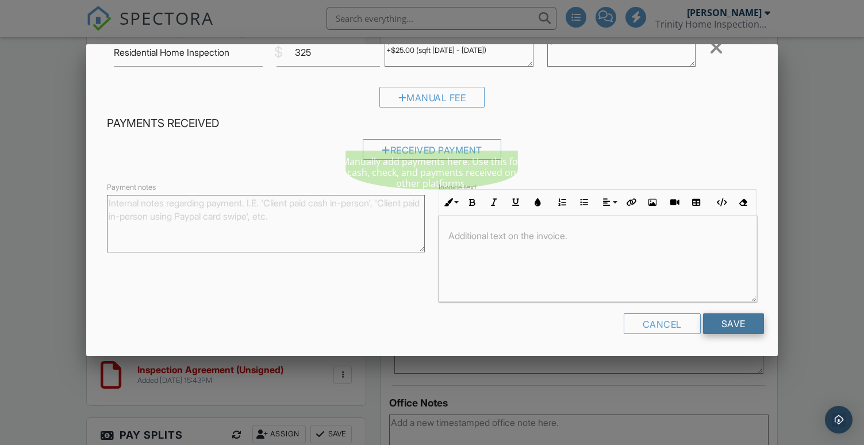
scroll to position [96, 0]
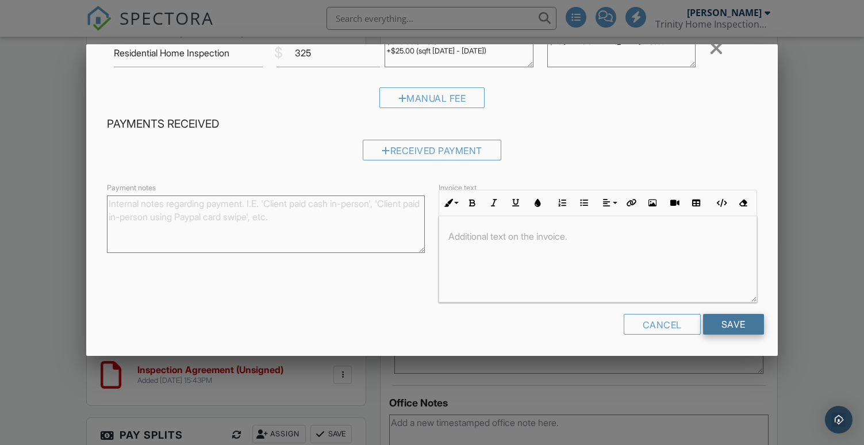
click at [727, 325] on input "Save" at bounding box center [733, 324] width 61 height 21
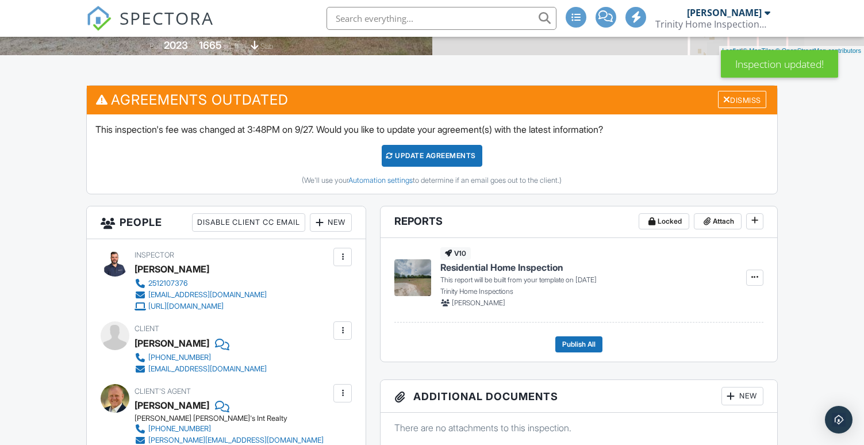
scroll to position [227, 0]
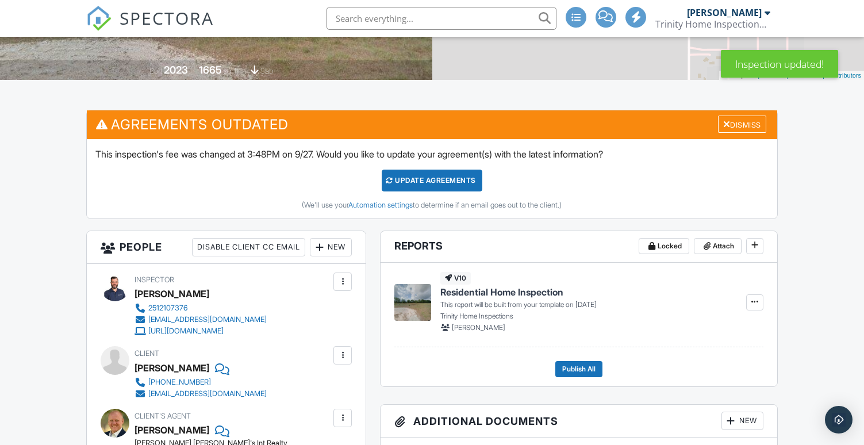
click at [425, 187] on div "Update Agreements" at bounding box center [432, 181] width 101 height 22
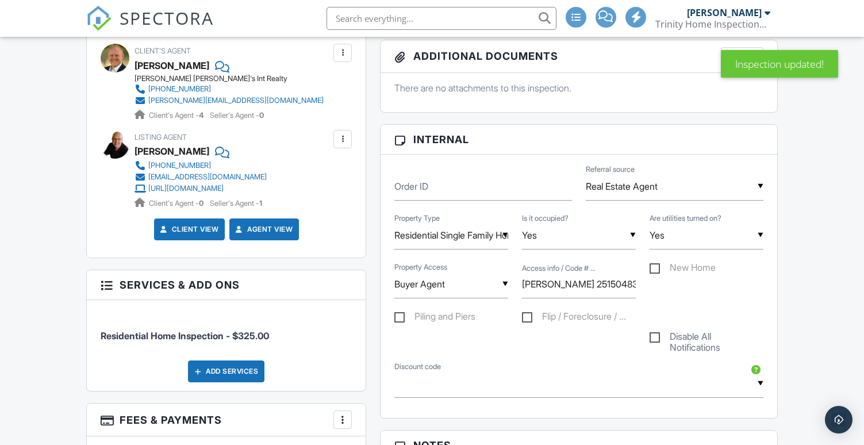
scroll to position [394, 0]
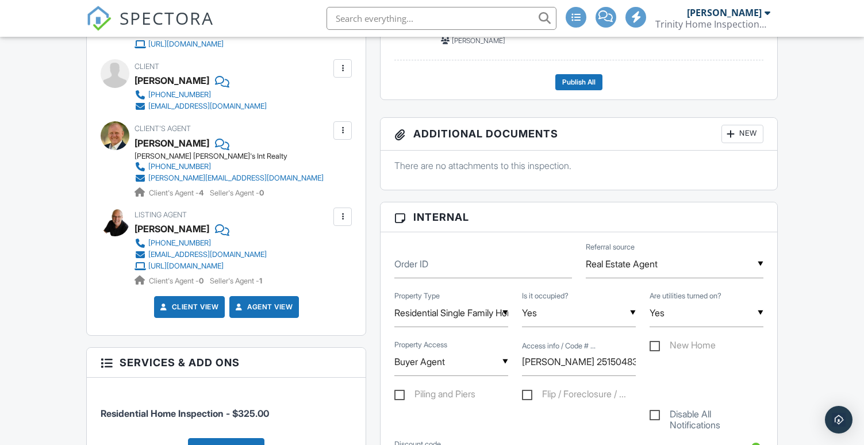
click at [160, 20] on span "SPECTORA" at bounding box center [167, 18] width 94 height 24
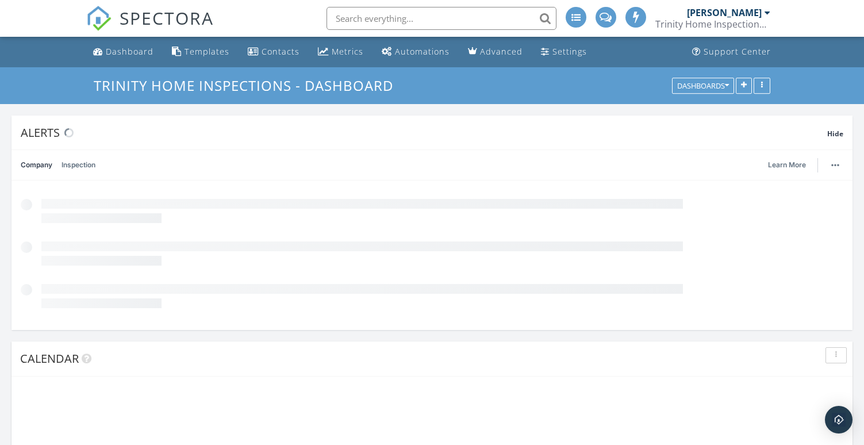
click at [611, 17] on span at bounding box center [605, 16] width 12 height 10
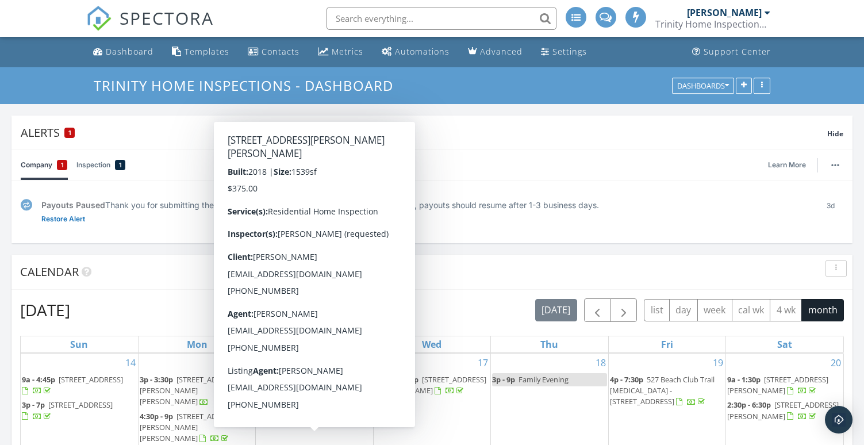
click at [465, 95] on div "Trinity Home Inspections - Dashboard Dashboards" at bounding box center [432, 85] width 864 height 37
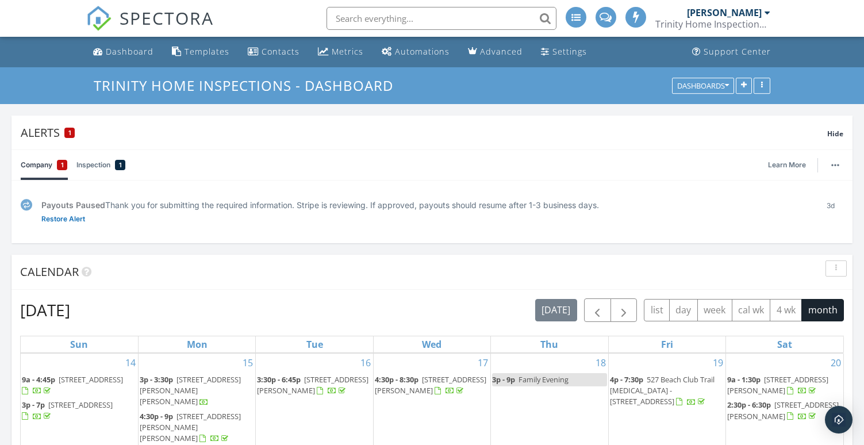
click at [183, 25] on span "SPECTORA" at bounding box center [167, 18] width 94 height 24
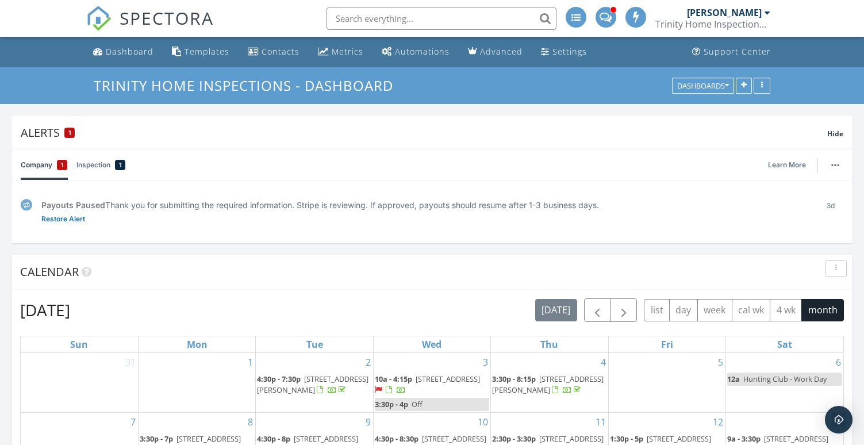
click at [611, 12] on div at bounding box center [613, 9] width 7 height 7
click at [167, 35] on link "SPECTORA" at bounding box center [150, 28] width 128 height 24
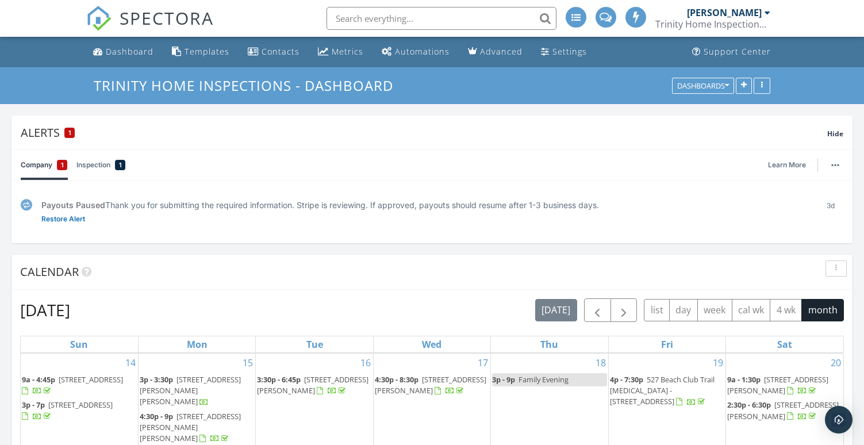
click at [163, 19] on span "SPECTORA" at bounding box center [167, 18] width 94 height 24
